Goal: Task Accomplishment & Management: Manage account settings

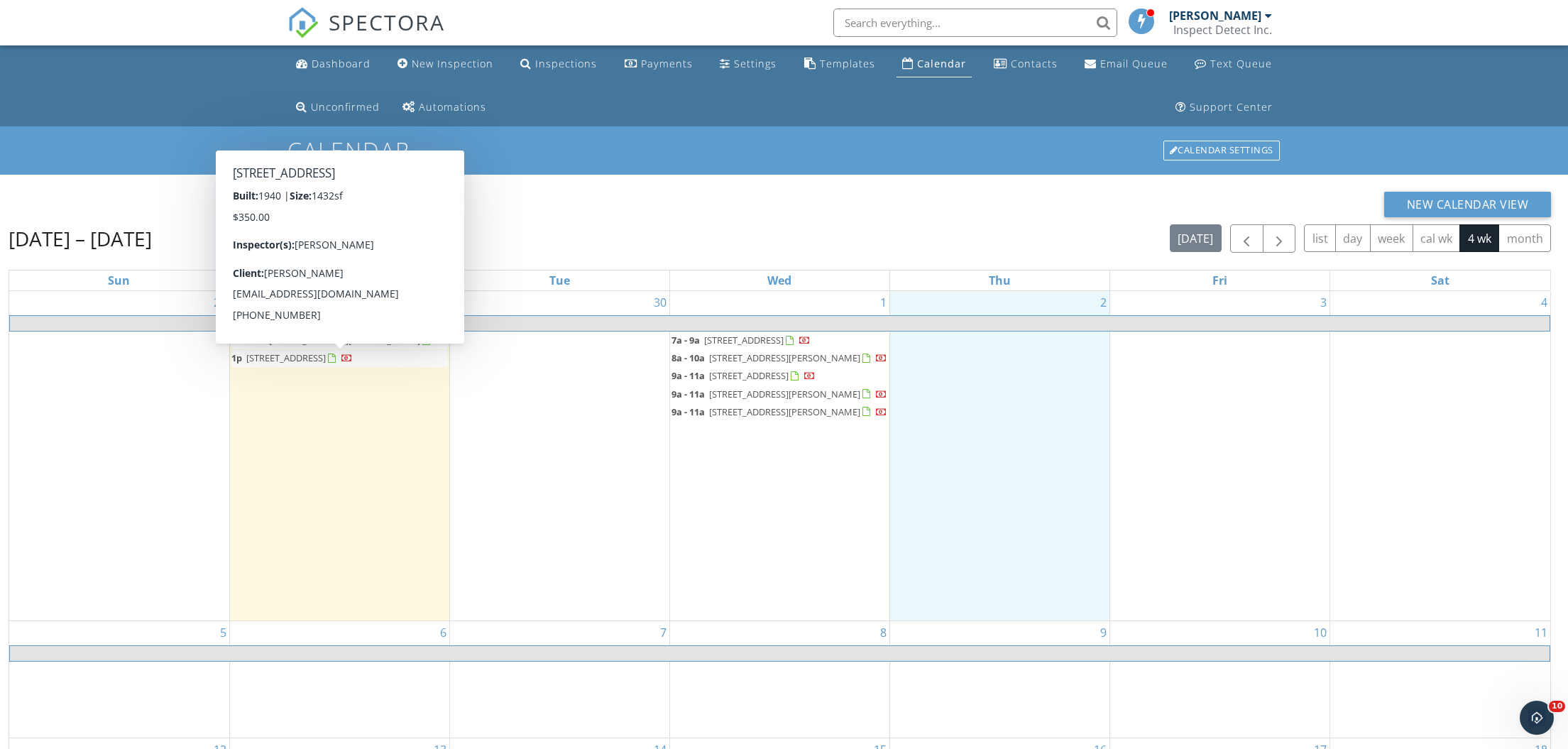
click at [357, 384] on div "29 9a - 11a 123 Flag Ln, Raeford 28376 1p 206 Oakland Dr, Fayetteville 28301" at bounding box center [339, 455] width 219 height 329
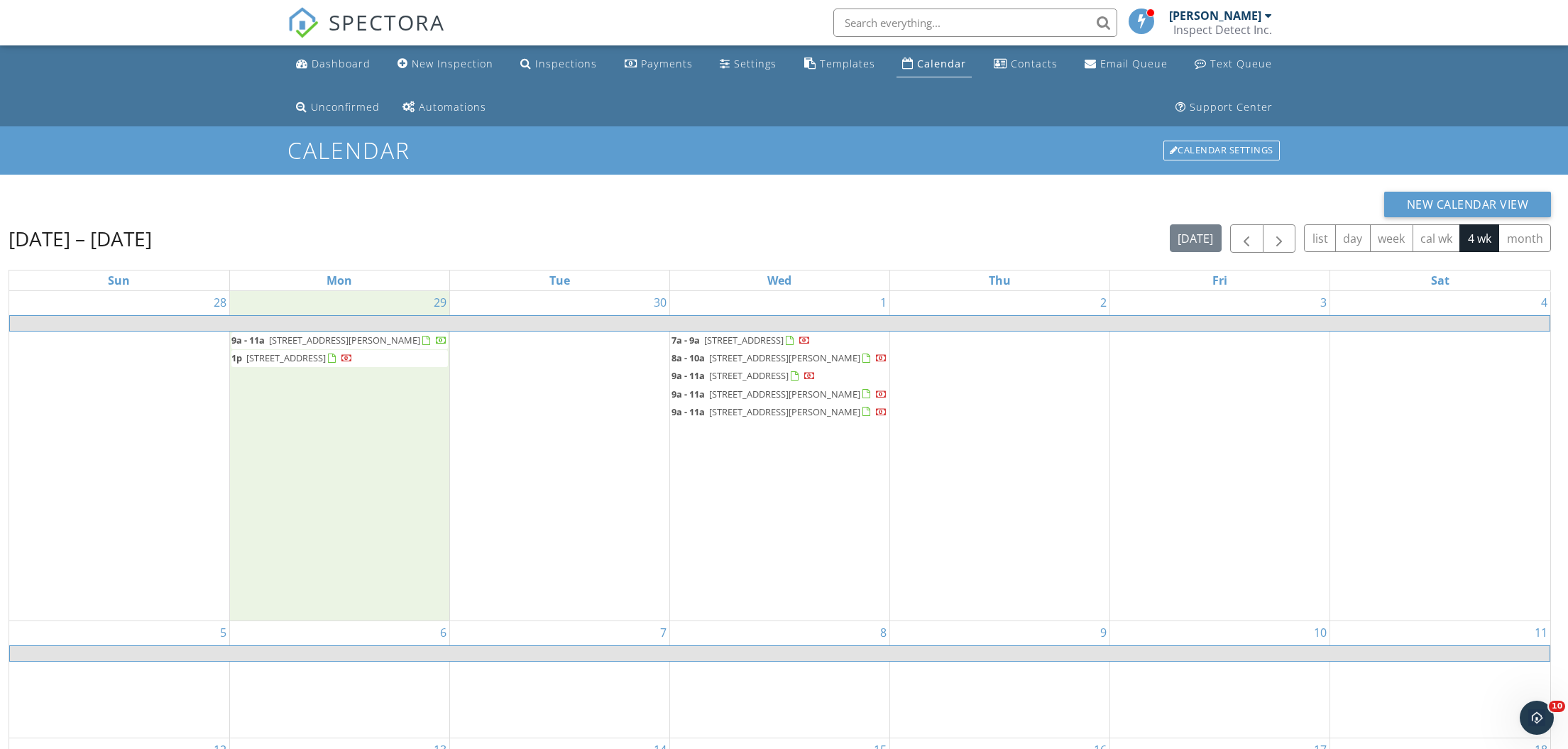
click at [281, 341] on span "123 Flag Ln, Raeford 28376" at bounding box center [344, 340] width 151 height 12
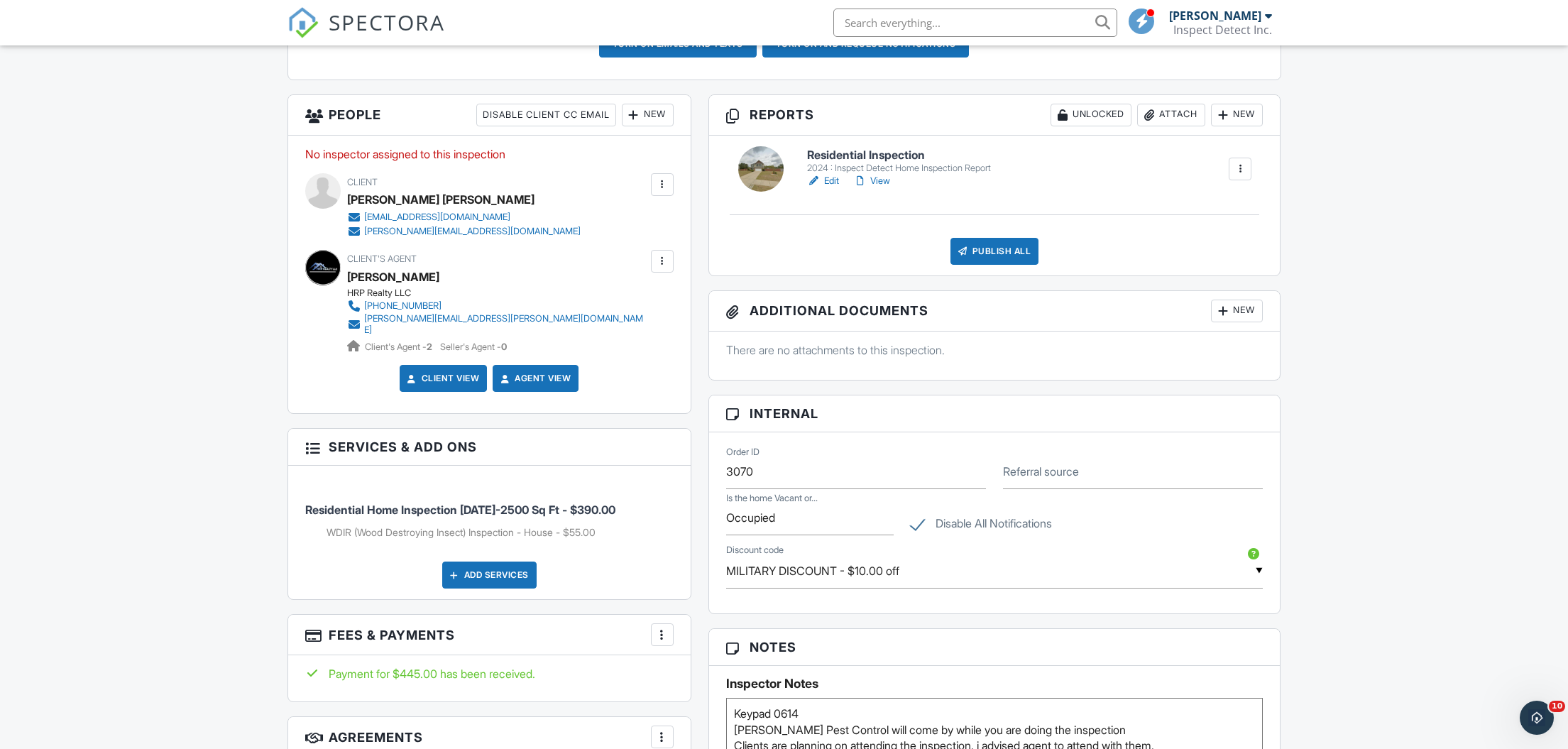
scroll to position [233, 0]
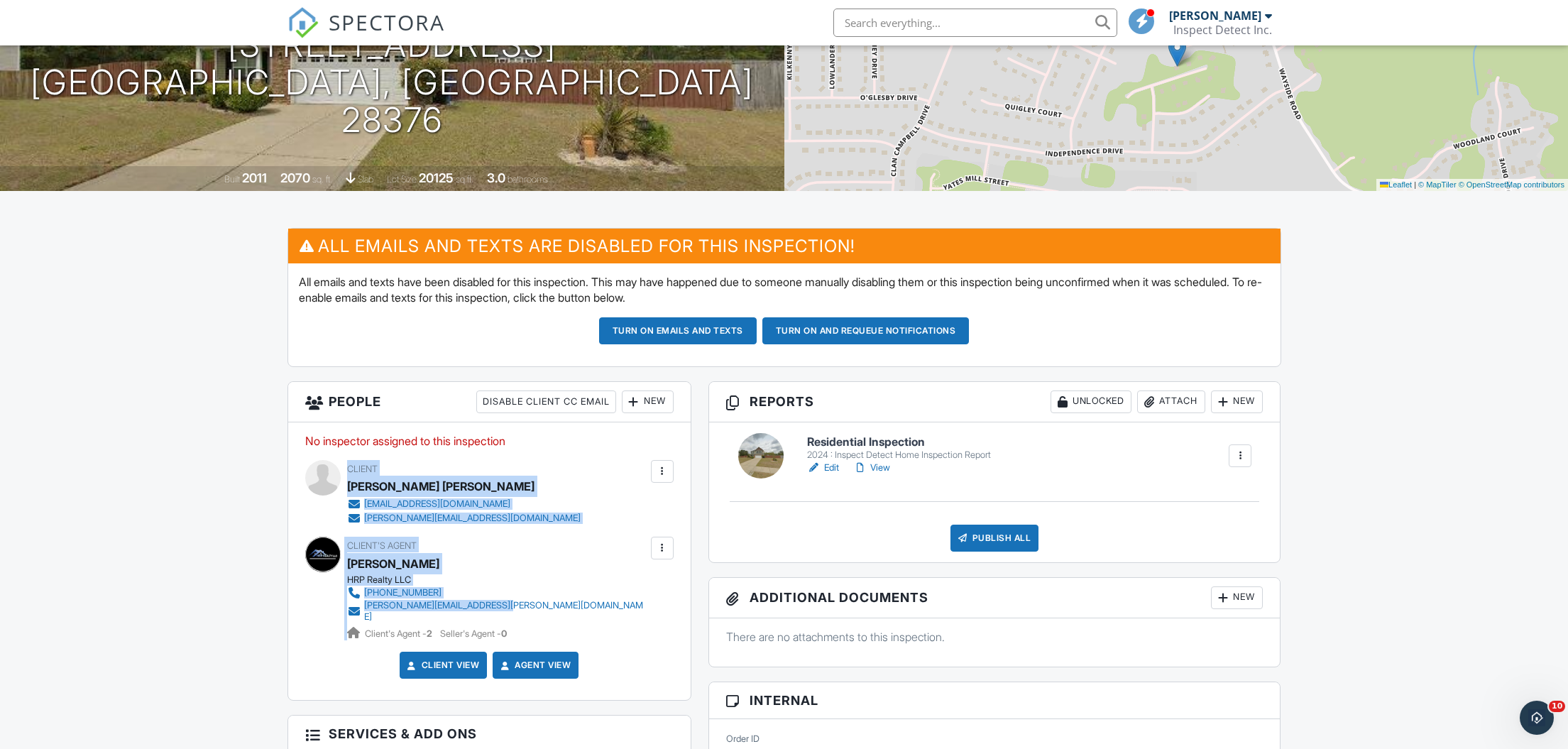
drag, startPoint x: 347, startPoint y: 467, endPoint x: 506, endPoint y: 605, distance: 210.5
click at [506, 605] on div "No inspector assigned to this inspection Update Client First name Caitlin Ann L…" at bounding box center [490, 562] width 403 height 279
copy div "Client Caitlin Ann Sharp cavoss4545@gmail.com jason.sharp87@gmail.com Edit Rese…"
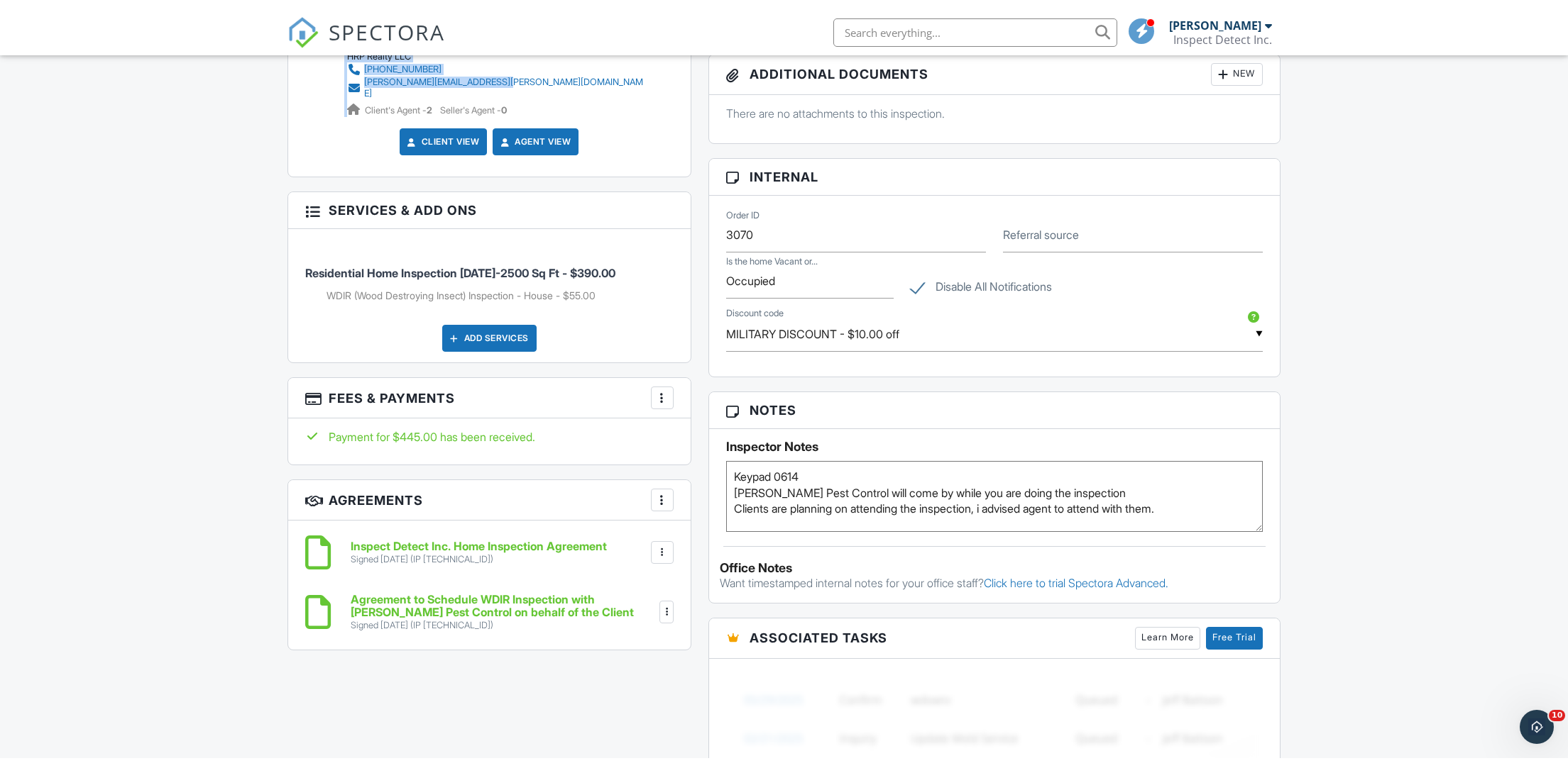
scroll to position [32, 0]
